Goal: Task Accomplishment & Management: Complete application form

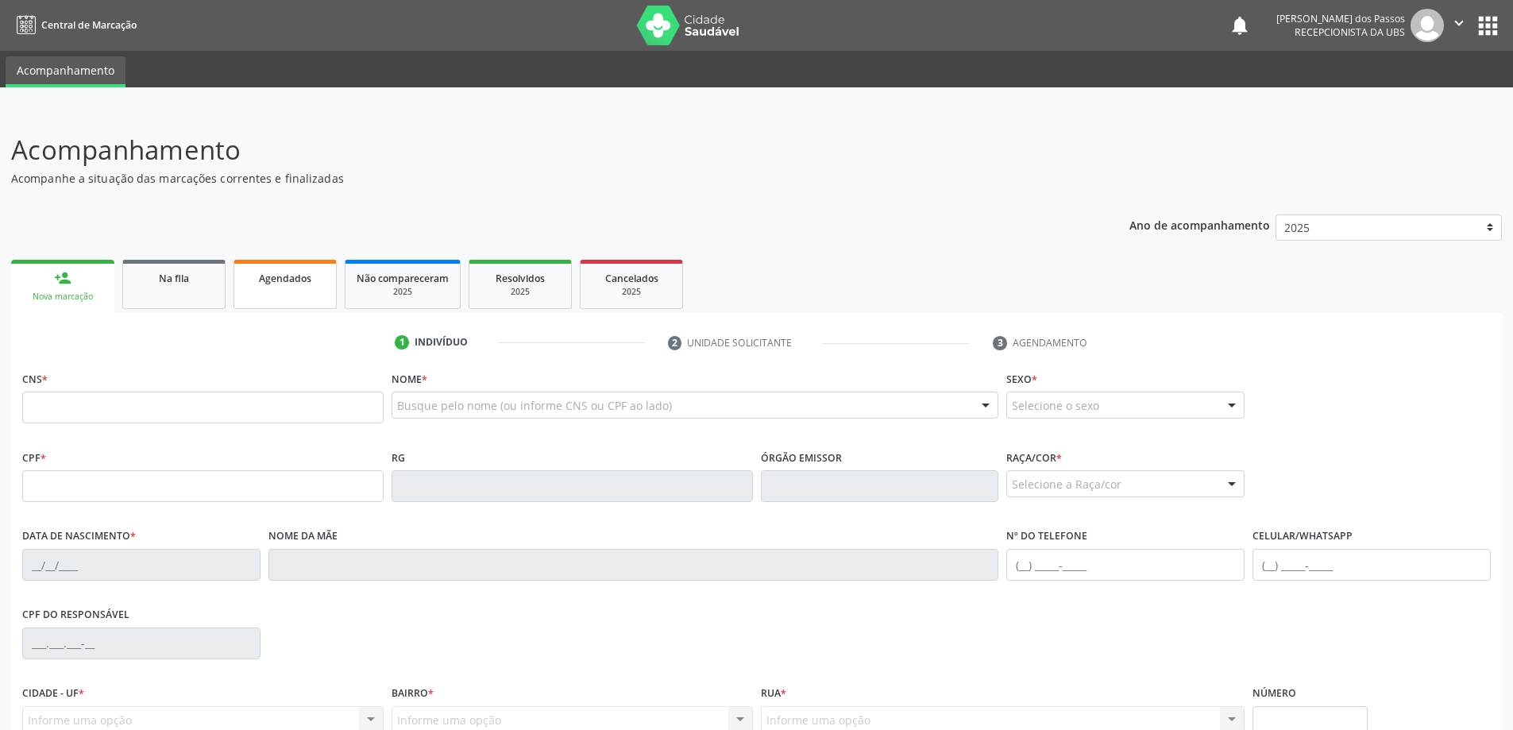
click at [273, 285] on link "Agendados" at bounding box center [284, 284] width 103 height 49
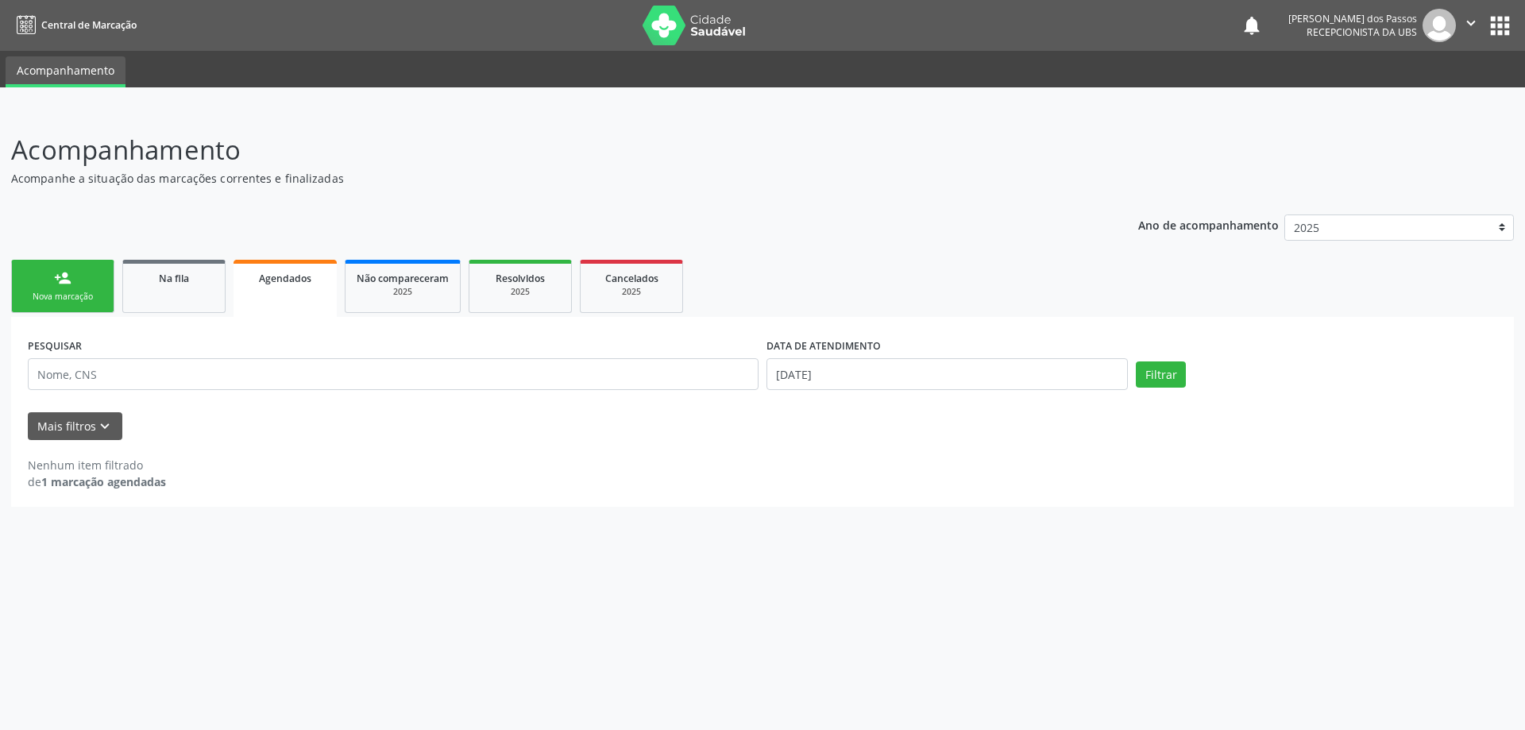
click at [273, 285] on div "Agendados" at bounding box center [285, 277] width 81 height 17
click at [1158, 381] on button "Filtrar" at bounding box center [1160, 374] width 50 height 27
click at [815, 377] on input "[DATE]" at bounding box center [946, 374] width 361 height 32
click at [957, 491] on span "8" at bounding box center [952, 488] width 31 height 31
type input "[DATE]"
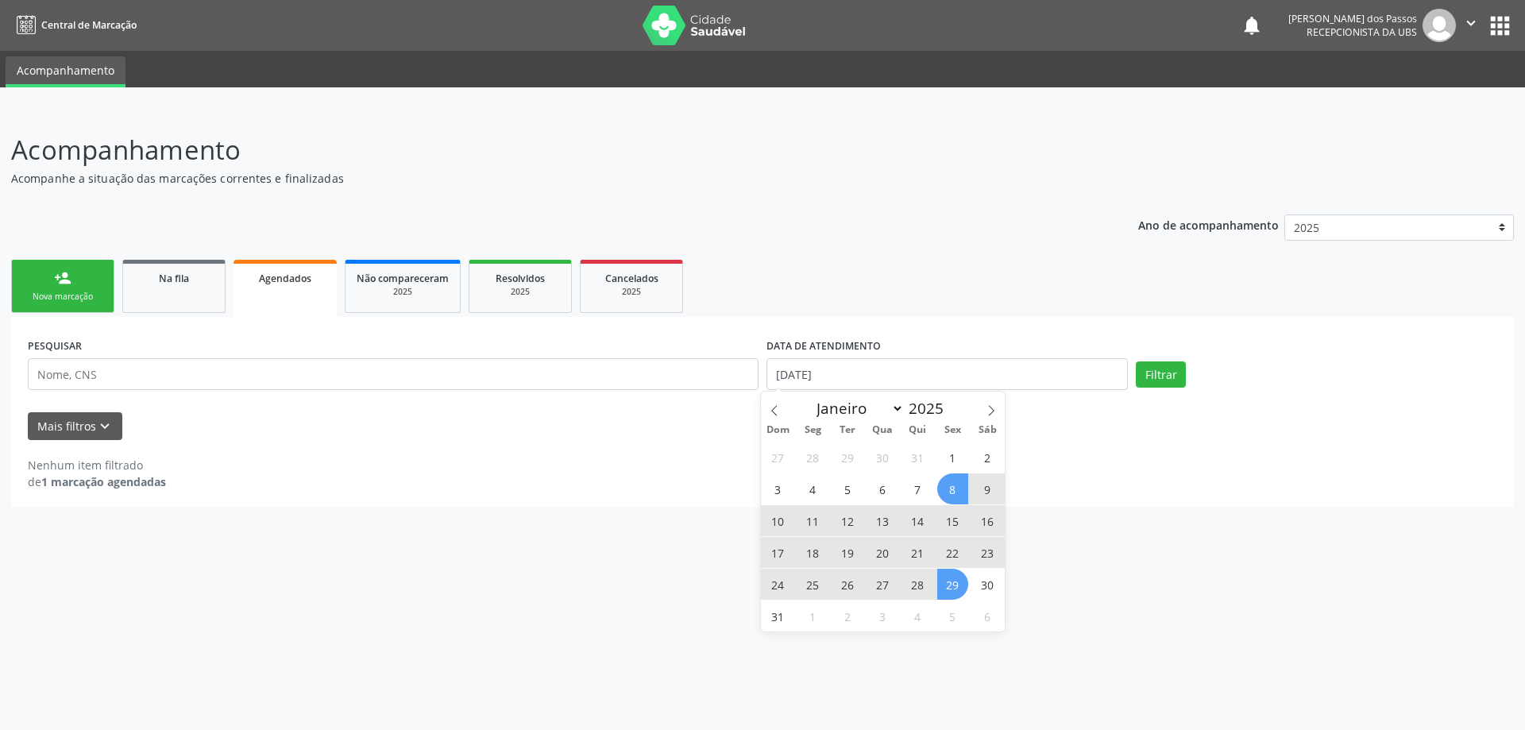
click at [959, 588] on span "29" at bounding box center [952, 584] width 31 height 31
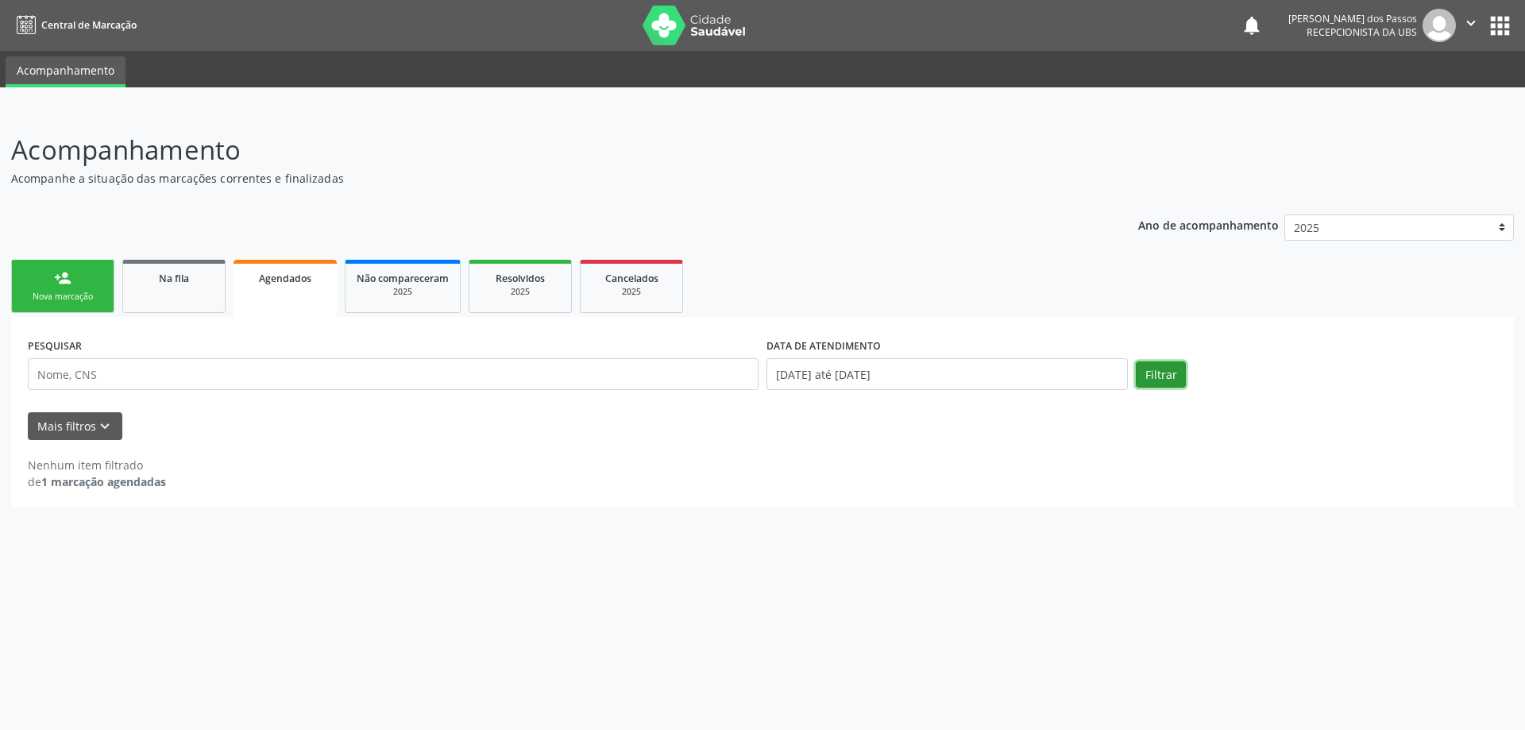
click at [1155, 382] on button "Filtrar" at bounding box center [1160, 374] width 50 height 27
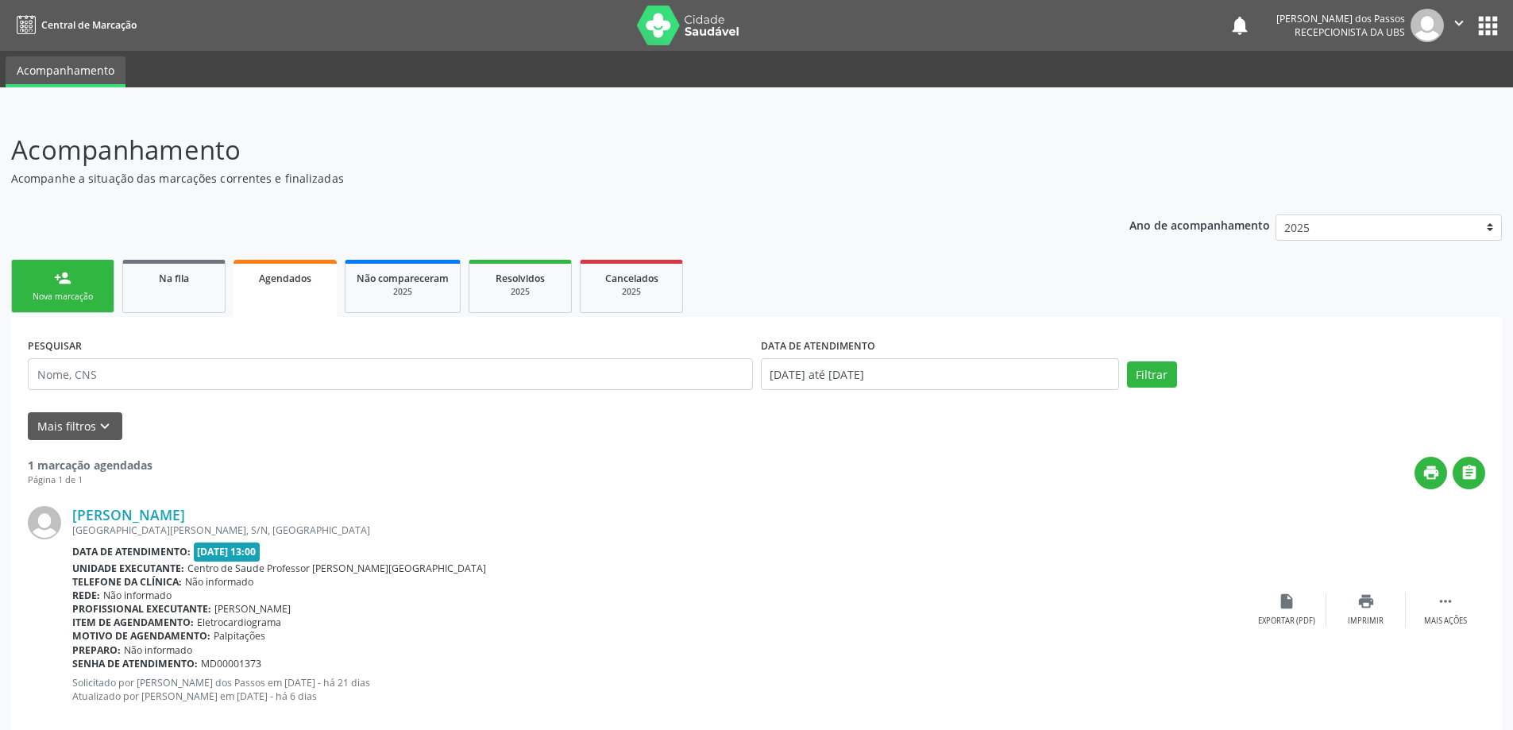
click at [91, 295] on div "Nova marcação" at bounding box center [62, 297] width 79 height 12
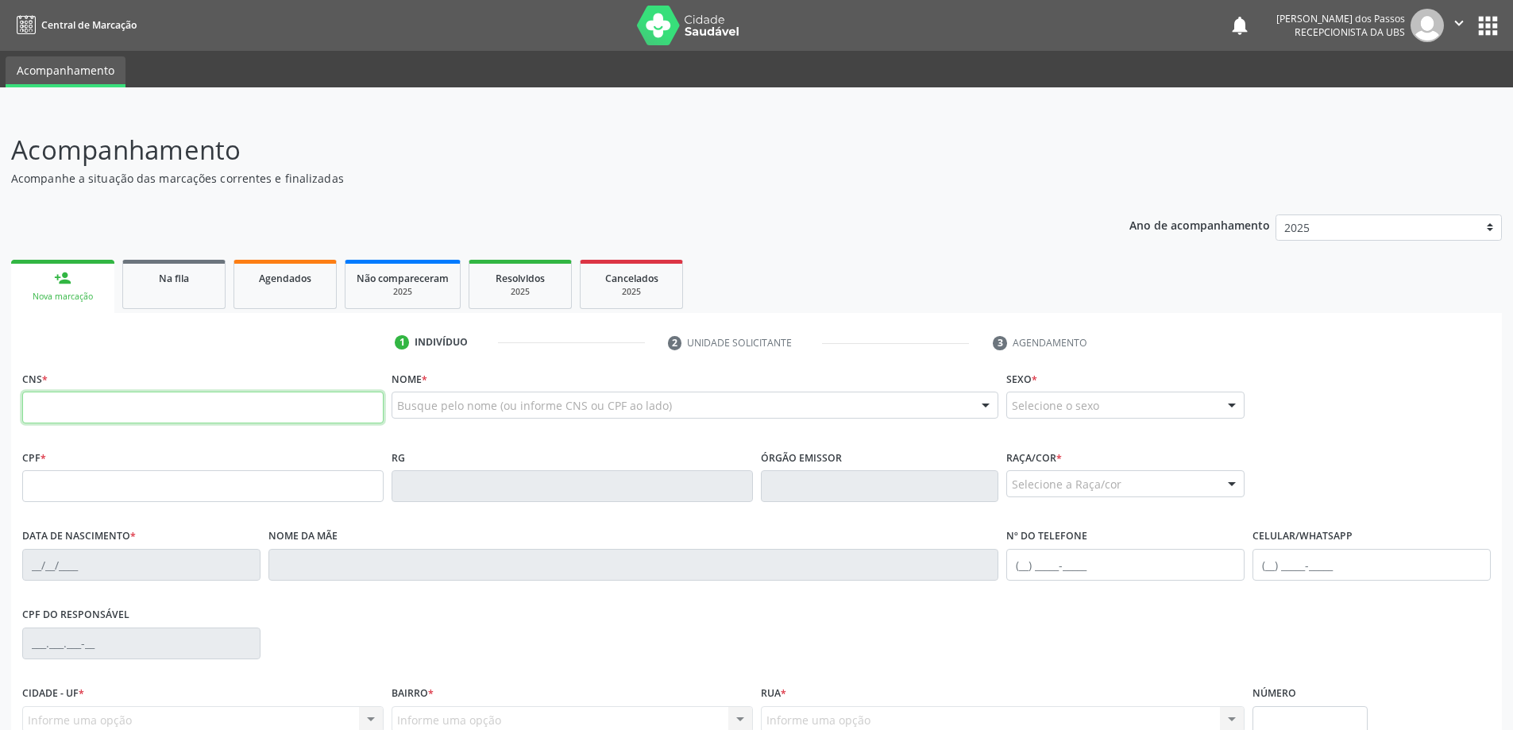
click at [130, 407] on input "text" at bounding box center [202, 407] width 361 height 32
type input "70"
